Goal: Find specific page/section: Find specific page/section

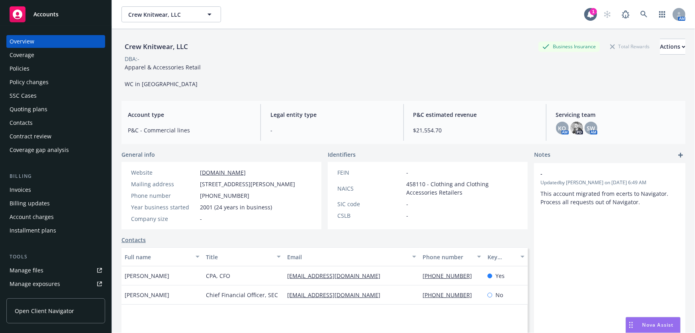
click at [64, 13] on div "Accounts" at bounding box center [56, 14] width 92 height 16
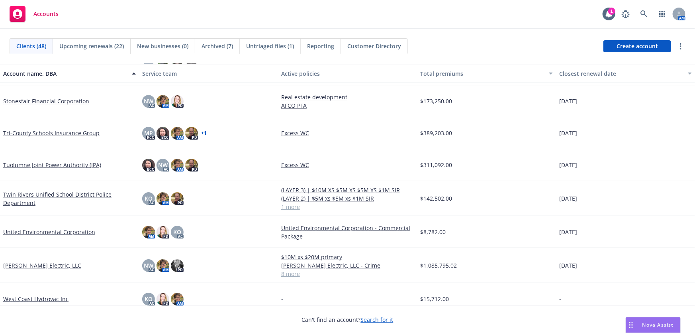
scroll to position [1316, 0]
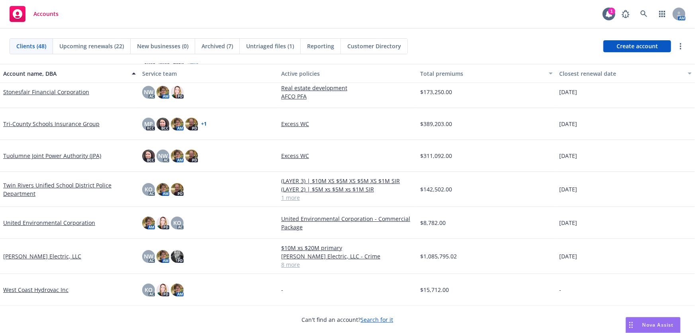
click at [43, 222] on link "United Environmental Corporation" at bounding box center [49, 222] width 92 height 8
